Goal: Task Accomplishment & Management: Manage account settings

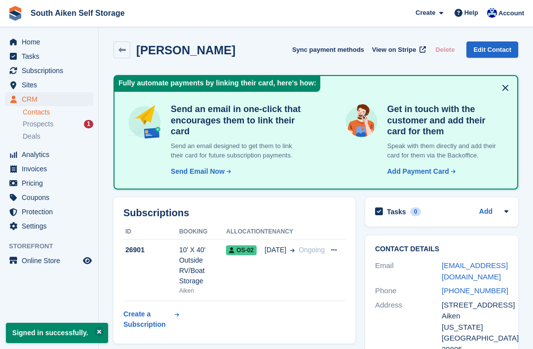
scroll to position [3, 0]
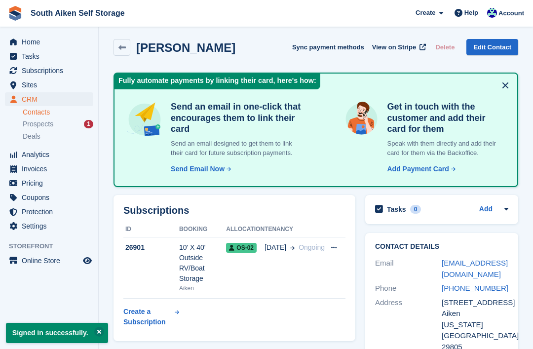
click at [46, 127] on span "Prospects" at bounding box center [38, 123] width 31 height 9
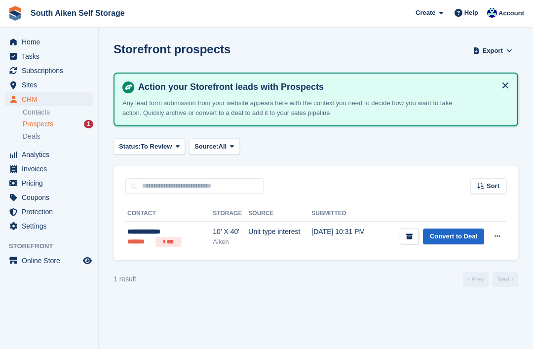
click at [45, 115] on link "Contacts" at bounding box center [58, 111] width 71 height 9
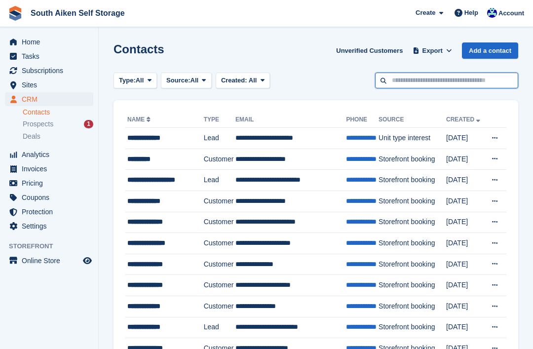
click at [412, 86] on input "text" at bounding box center [446, 80] width 143 height 16
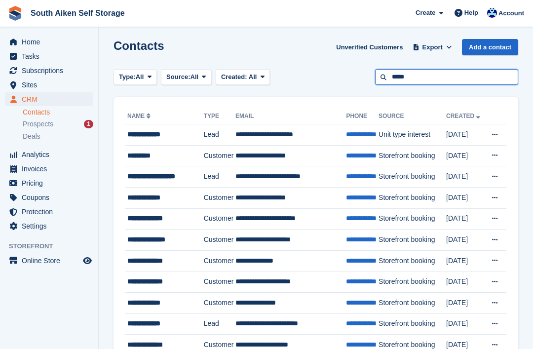
type input "*****"
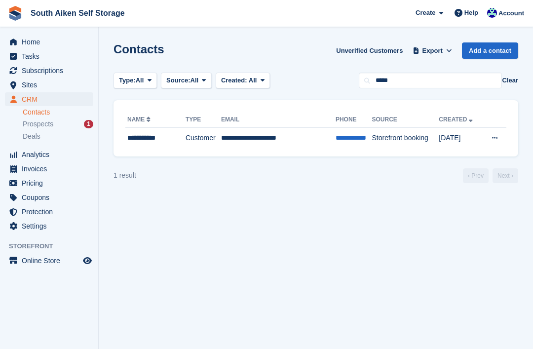
click at [337, 136] on link "**********" at bounding box center [350, 137] width 31 height 7
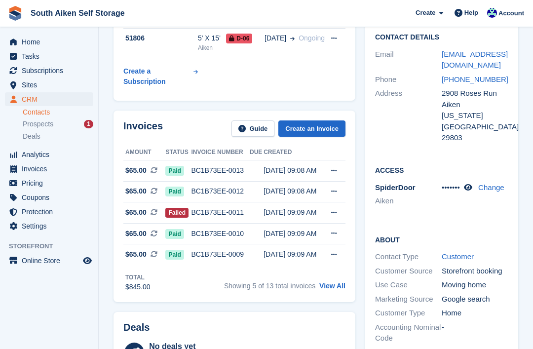
scroll to position [87, 0]
click at [328, 286] on link "View All" at bounding box center [332, 286] width 26 height 8
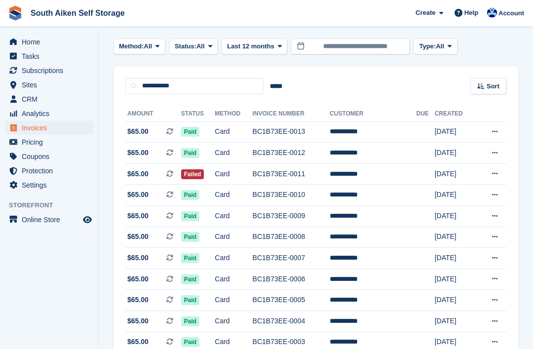
scroll to position [86, 0]
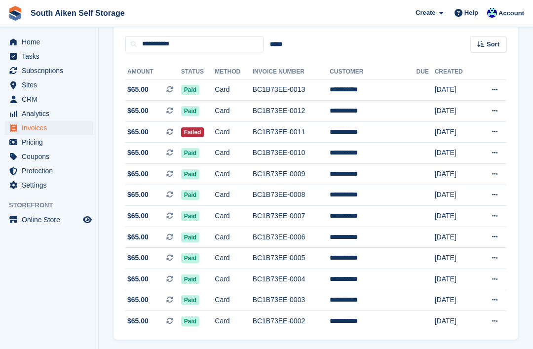
click at [492, 133] on icon at bounding box center [494, 131] width 5 height 6
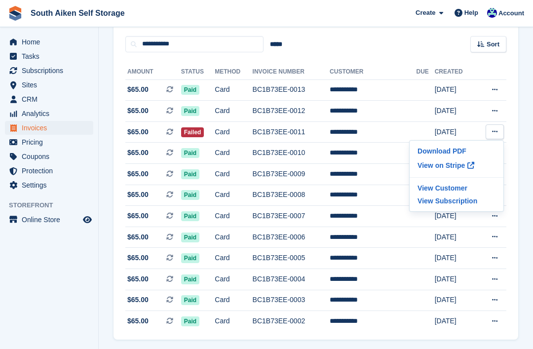
click at [444, 154] on p "Download PDF" at bounding box center [456, 150] width 86 height 13
